Goal: Task Accomplishment & Management: Complete application form

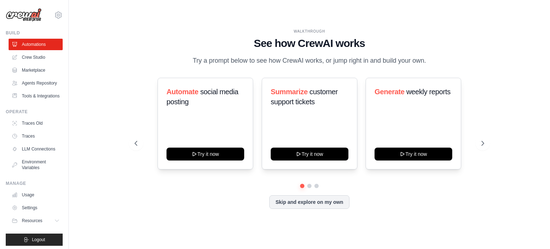
click at [398, 188] on div "Automate social media posting Try it now Summarize customer support tickets Try…" at bounding box center [310, 143] width 350 height 131
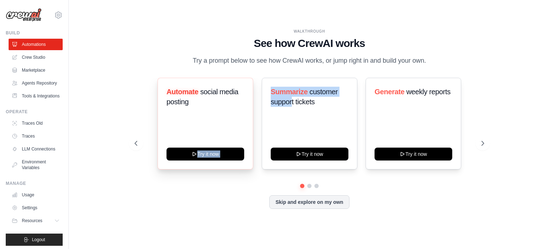
drag, startPoint x: 291, startPoint y: 123, endPoint x: 239, endPoint y: 109, distance: 54.2
click at [239, 109] on div "Automate social media posting Try it now Summarize customer support tickets Try…" at bounding box center [310, 124] width 350 height 92
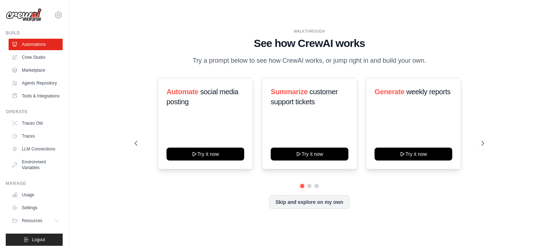
click at [226, 205] on div "Skip and explore on my own" at bounding box center [310, 202] width 350 height 14
click at [37, 83] on link "Agents Repository" at bounding box center [36, 82] width 54 height 11
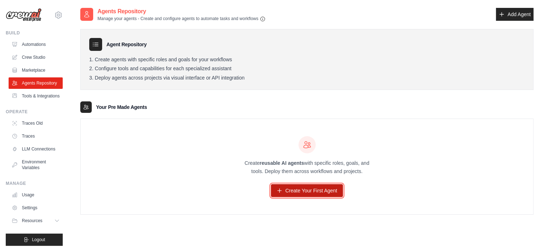
click at [292, 189] on link "Create Your First Agent" at bounding box center [307, 190] width 72 height 13
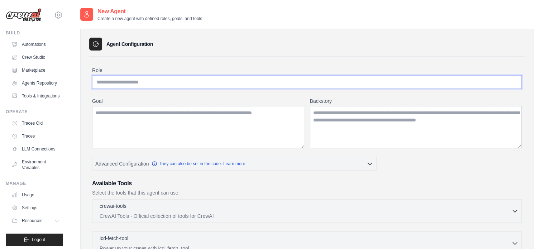
click at [199, 83] on input "Role" at bounding box center [307, 82] width 430 height 14
click at [199, 121] on textarea "Goal" at bounding box center [198, 127] width 212 height 42
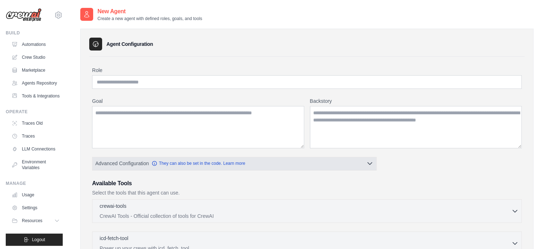
click at [262, 167] on button "Advanced Configuration They can also be set in the code. Learn more" at bounding box center [234, 163] width 284 height 13
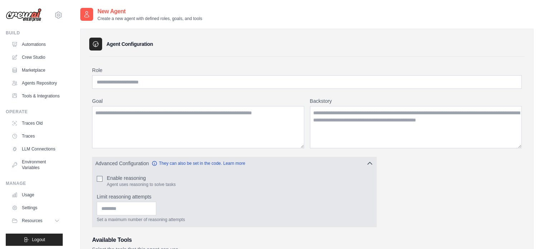
click at [258, 165] on button "Advanced Configuration They can also be set in the code. Learn more" at bounding box center [234, 163] width 284 height 13
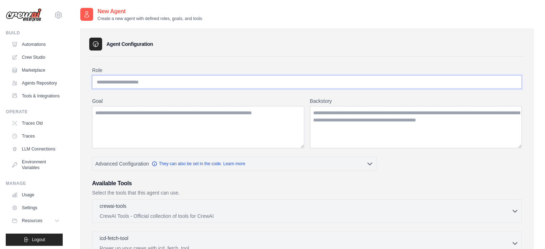
click at [165, 81] on input "Role" at bounding box center [307, 82] width 430 height 14
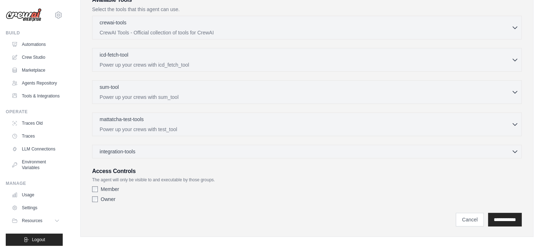
scroll to position [188, 0]
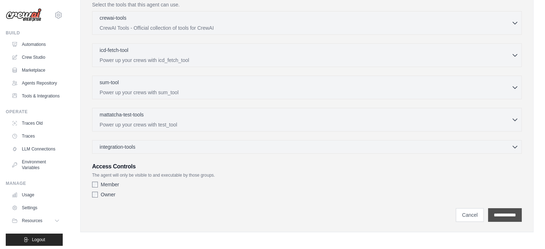
type input "********"
click at [488, 213] on input "**********" at bounding box center [505, 215] width 34 height 14
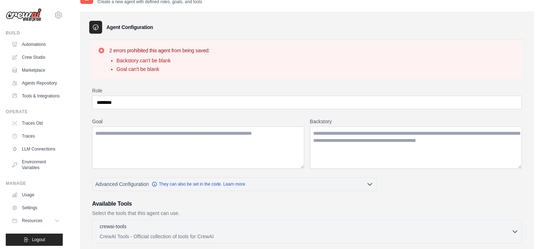
scroll to position [17, 0]
click at [338, 140] on textarea "Backstory" at bounding box center [416, 147] width 212 height 42
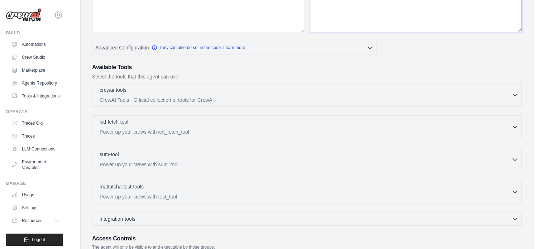
scroll to position [225, 0]
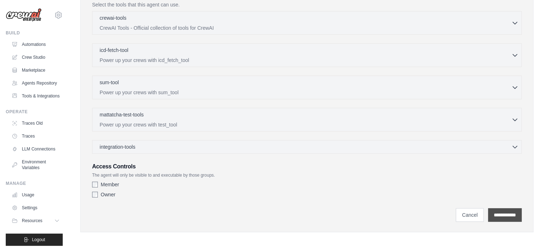
type textarea "***"
click at [497, 218] on input "**********" at bounding box center [505, 215] width 34 height 14
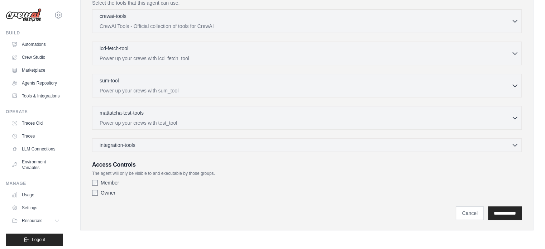
scroll to position [0, 0]
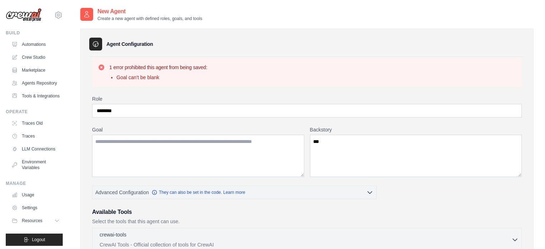
click at [497, 215] on h3 "Available Tools" at bounding box center [307, 212] width 430 height 9
click at [238, 162] on textarea "Goal" at bounding box center [198, 156] width 212 height 42
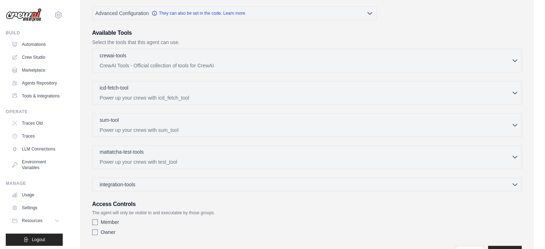
scroll to position [217, 0]
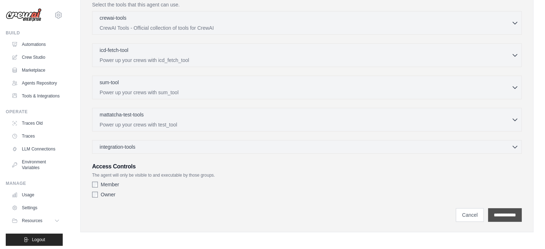
type textarea "*"
click at [488, 209] on input "**********" at bounding box center [505, 215] width 34 height 14
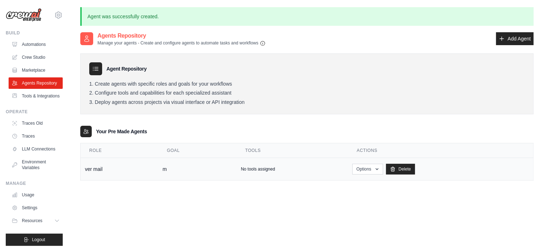
click at [262, 170] on p "No tools assigned" at bounding box center [258, 169] width 34 height 6
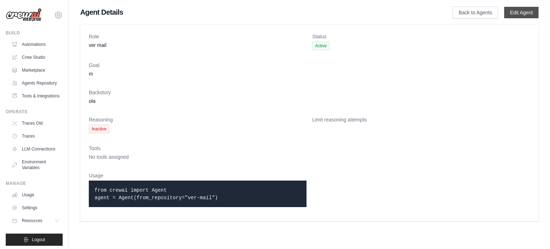
click at [523, 9] on link "Edit Agent" at bounding box center [521, 12] width 34 height 11
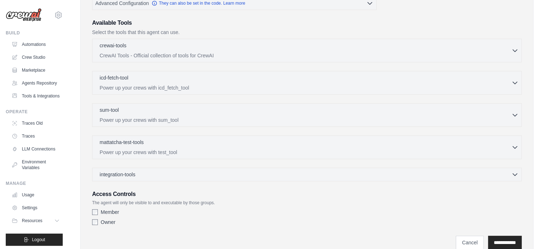
scroll to position [188, 0]
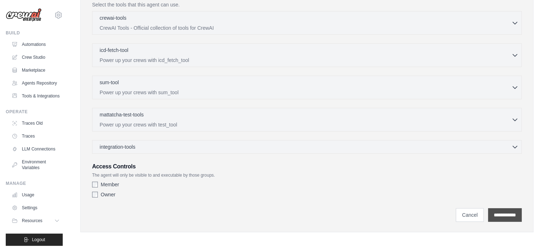
click at [499, 215] on input "**********" at bounding box center [505, 215] width 34 height 14
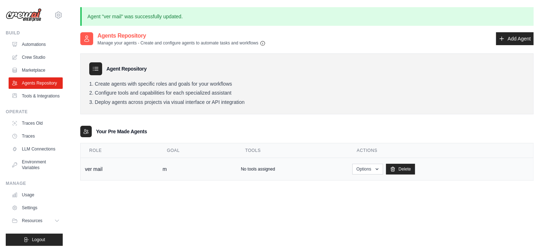
scroll to position [1, 0]
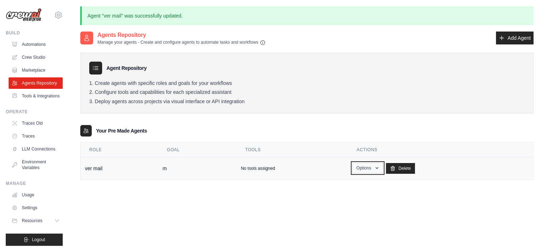
click at [364, 166] on button "Options" at bounding box center [367, 168] width 30 height 11
click at [86, 130] on icon at bounding box center [86, 131] width 6 height 6
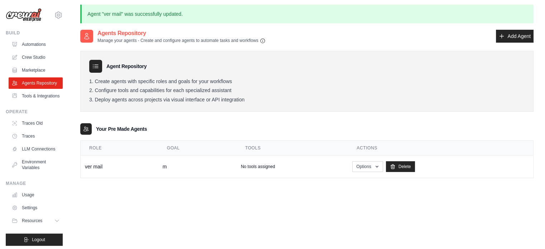
click at [152, 129] on div "Your Pre Made Agents" at bounding box center [306, 128] width 453 height 11
click at [24, 102] on link "Tools & Integrations" at bounding box center [36, 95] width 54 height 11
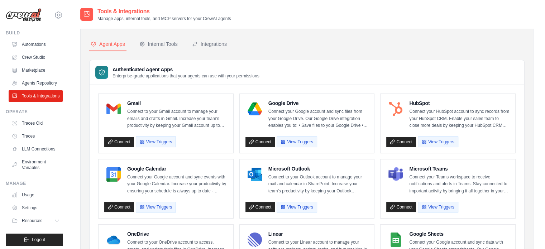
click at [199, 96] on div "Gmail Connect to your Gmail account to manage your emails and drafts in Gmail. …" at bounding box center [166, 123] width 135 height 59
click at [258, 208] on link "Connect" at bounding box center [260, 207] width 30 height 10
click at [297, 206] on button "View Triggers" at bounding box center [303, 206] width 40 height 11
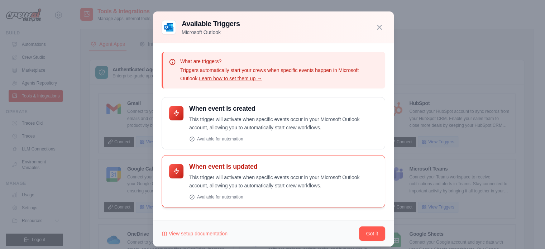
click at [297, 207] on div "When event is updated This trigger will activate when specific events occur in …" at bounding box center [274, 181] width 224 height 52
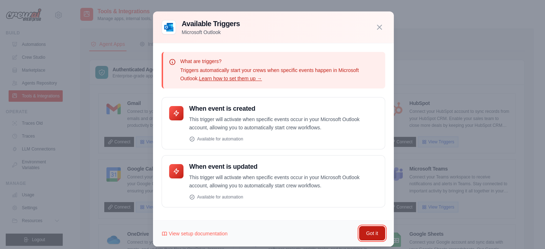
click at [359, 231] on button "Got it" at bounding box center [372, 233] width 26 height 14
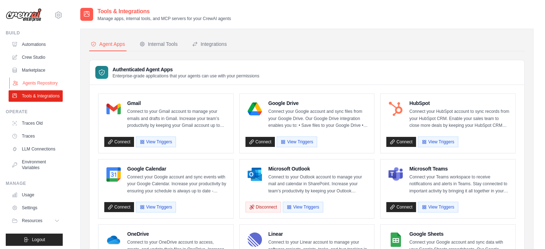
click at [27, 79] on link "Agents Repository" at bounding box center [36, 82] width 54 height 11
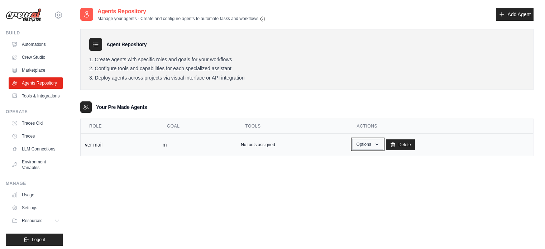
click at [358, 145] on button "Options" at bounding box center [367, 144] width 30 height 11
click at [339, 165] on link "Show" at bounding box center [357, 160] width 52 height 13
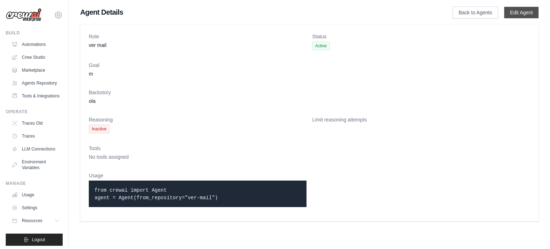
click at [514, 18] on link "Edit Agent" at bounding box center [521, 12] width 34 height 11
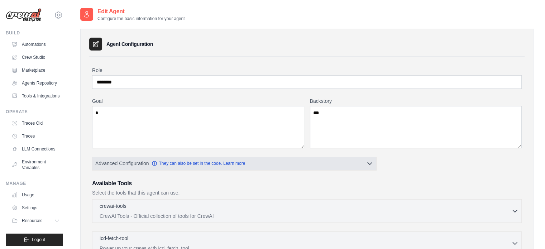
click at [337, 159] on button "Advanced Configuration They can also be set in the code. Learn more" at bounding box center [234, 163] width 284 height 13
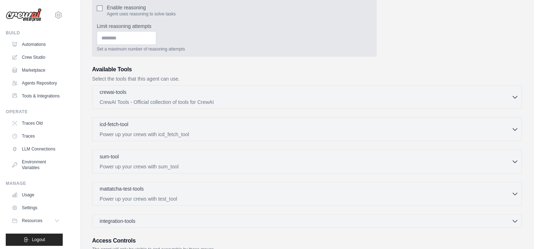
scroll to position [183, 0]
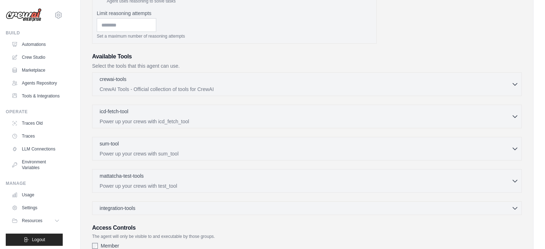
click at [285, 94] on div "crewai-tools 0 selected CrewAI Tools - Official collection of tools for CrewAI …" at bounding box center [307, 84] width 430 height 24
click at [508, 80] on div "crewai-tools 0 selected" at bounding box center [306, 79] width 412 height 9
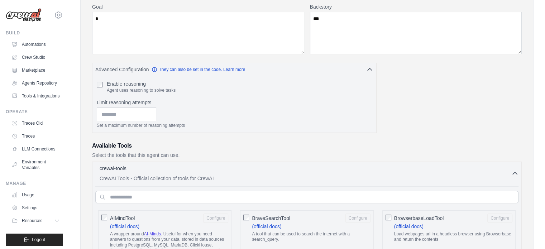
scroll to position [94, 0]
click at [132, 195] on input "text" at bounding box center [306, 197] width 423 height 12
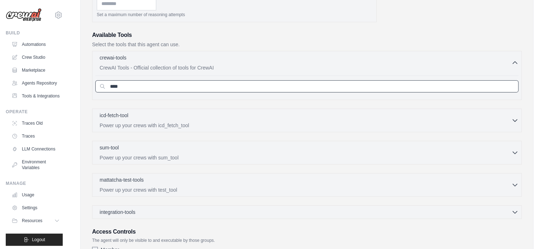
scroll to position [206, 0]
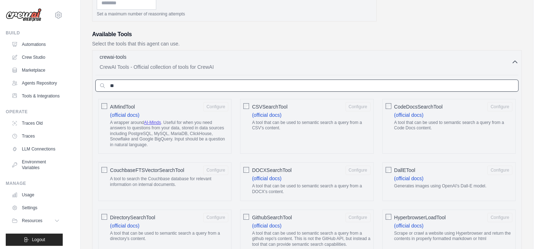
type input "*"
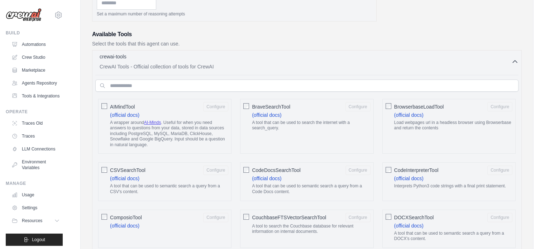
click at [148, 68] on p "CrewAI Tools - Official collection of tools for CrewAI" at bounding box center [306, 66] width 412 height 7
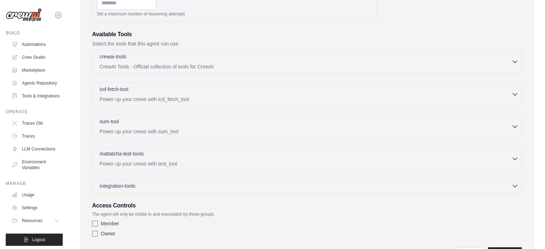
click at [211, 66] on p "CrewAI Tools - Official collection of tools for CrewAI" at bounding box center [306, 66] width 412 height 7
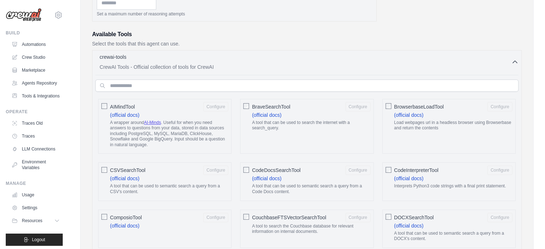
click at [180, 85] on input "text" at bounding box center [306, 86] width 423 height 12
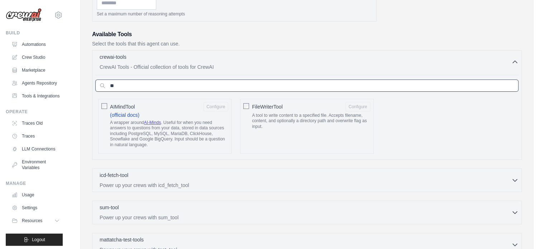
type input "*"
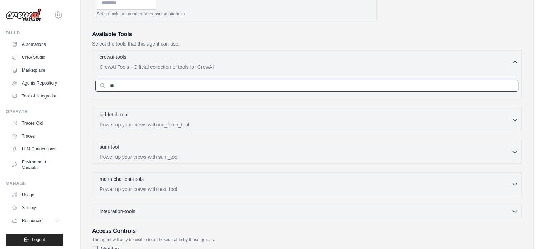
type input "*"
